Goal: Task Accomplishment & Management: Manage account settings

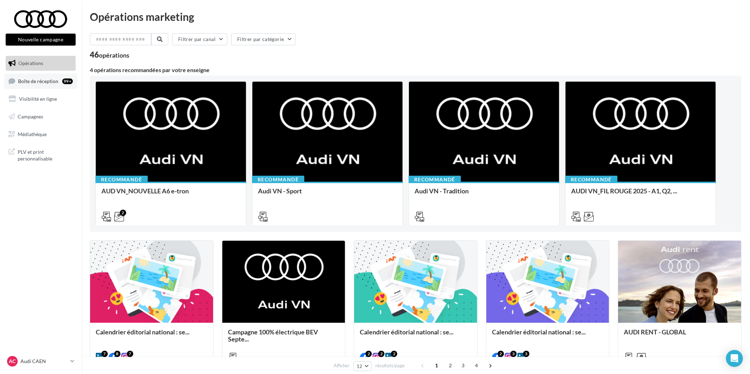
click at [51, 73] on link "Boîte de réception 99+" at bounding box center [40, 80] width 73 height 15
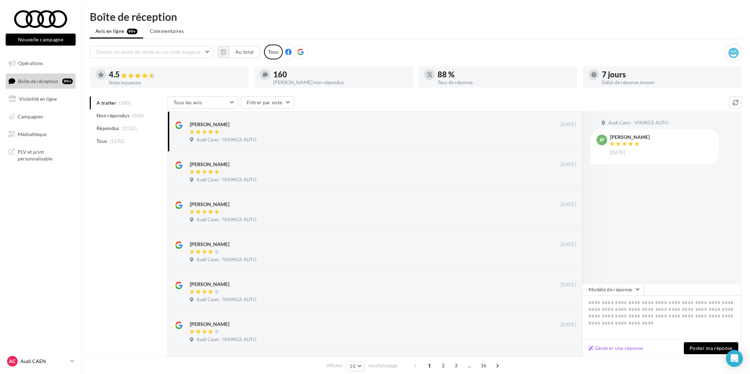
click at [28, 360] on p "Audi CAEN" at bounding box center [43, 360] width 47 height 7
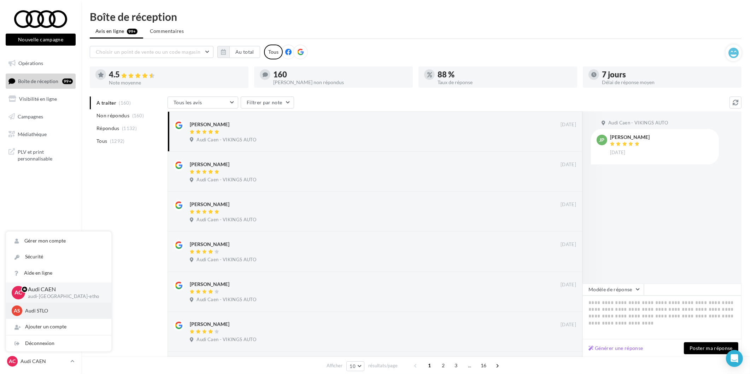
click at [39, 306] on div "AS Audi STLO audi-stlo-etho" at bounding box center [59, 310] width 94 height 11
